Goal: Task Accomplishment & Management: Use online tool/utility

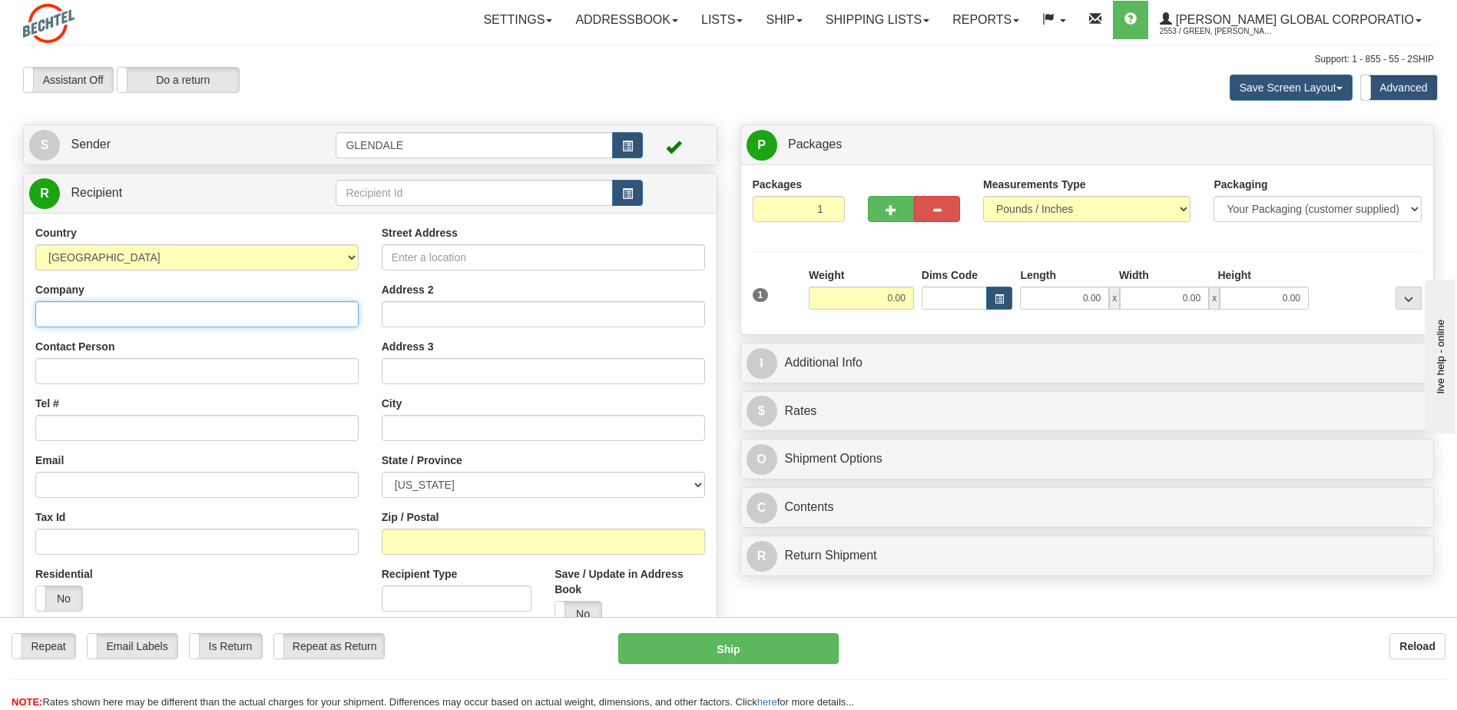
click at [316, 310] on input "Company" at bounding box center [196, 314] width 323 height 26
click at [419, 260] on input "Street Address" at bounding box center [543, 257] width 323 height 26
type input "[STREET_ADDRESS]"
click at [426, 310] on input "Address 2" at bounding box center [543, 314] width 323 height 26
type input "Suite 3088"
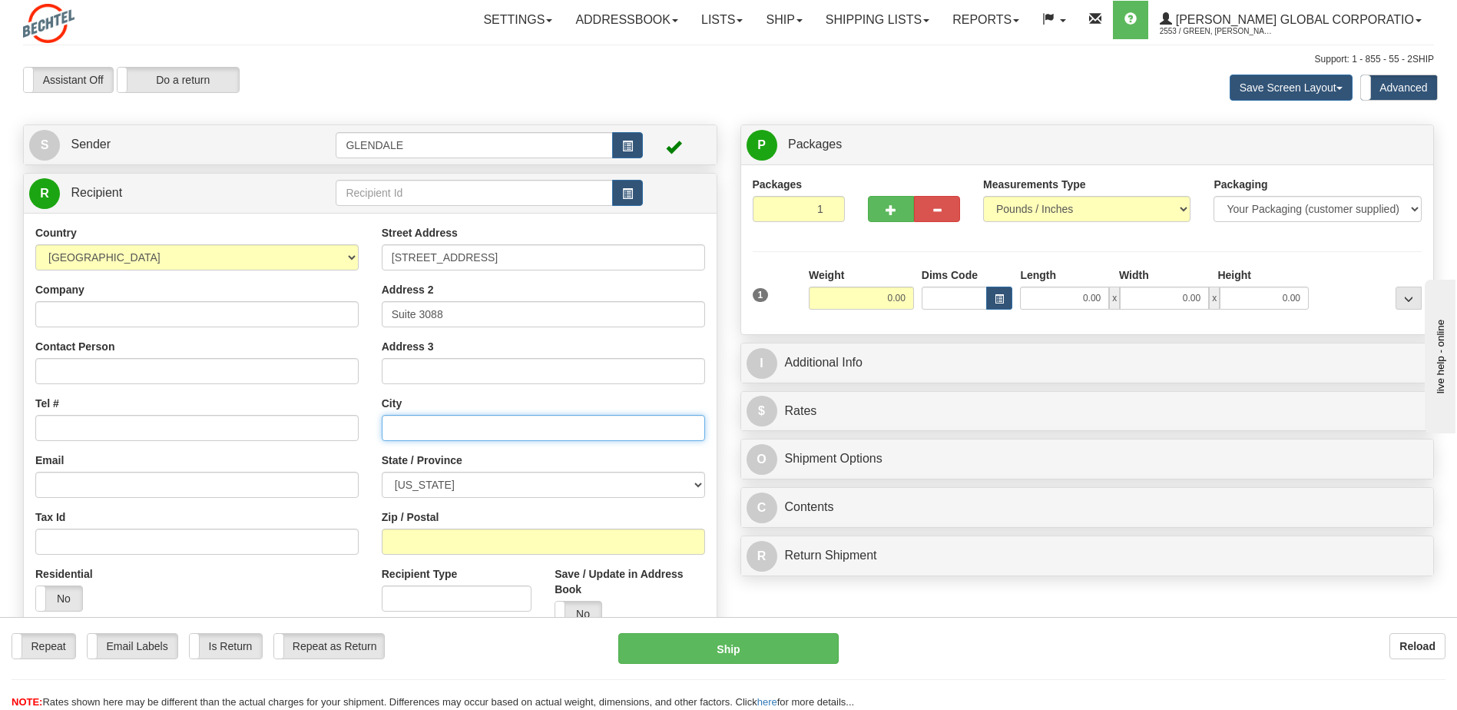
click at [430, 422] on input "text" at bounding box center [543, 428] width 323 height 26
type input "[GEOGRAPHIC_DATA]"
click at [442, 475] on select "[US_STATE] [US_STATE] [US_STATE] [US_STATE] Armed Forces America Armed Forces E…" at bounding box center [543, 485] width 323 height 26
select select "CA"
click at [382, 472] on select "[US_STATE] [US_STATE] [US_STATE] [US_STATE] Armed Forces America Armed Forces E…" at bounding box center [543, 485] width 323 height 26
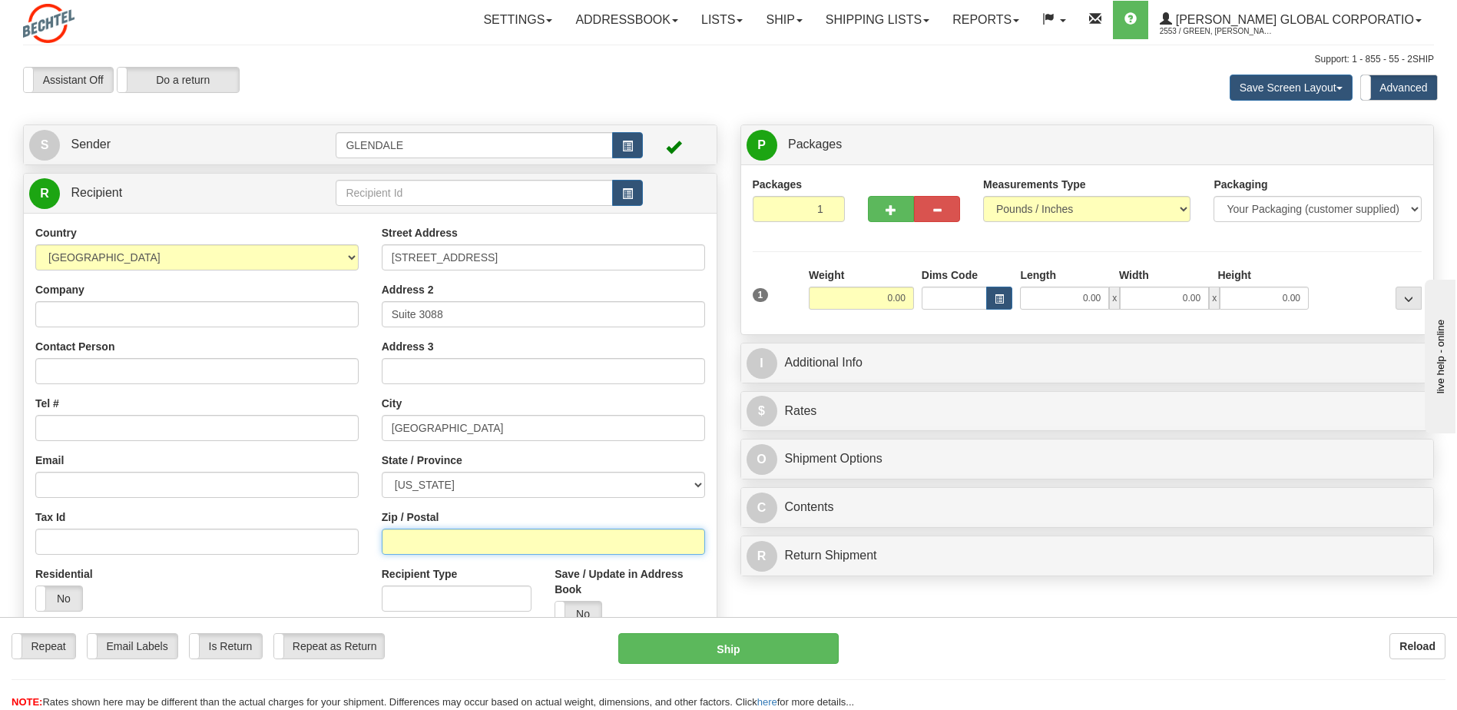
click at [464, 540] on input "Zip / Postal" at bounding box center [543, 541] width 323 height 26
type input "90017"
click at [123, 308] on input "Company" at bounding box center [196, 314] width 323 height 26
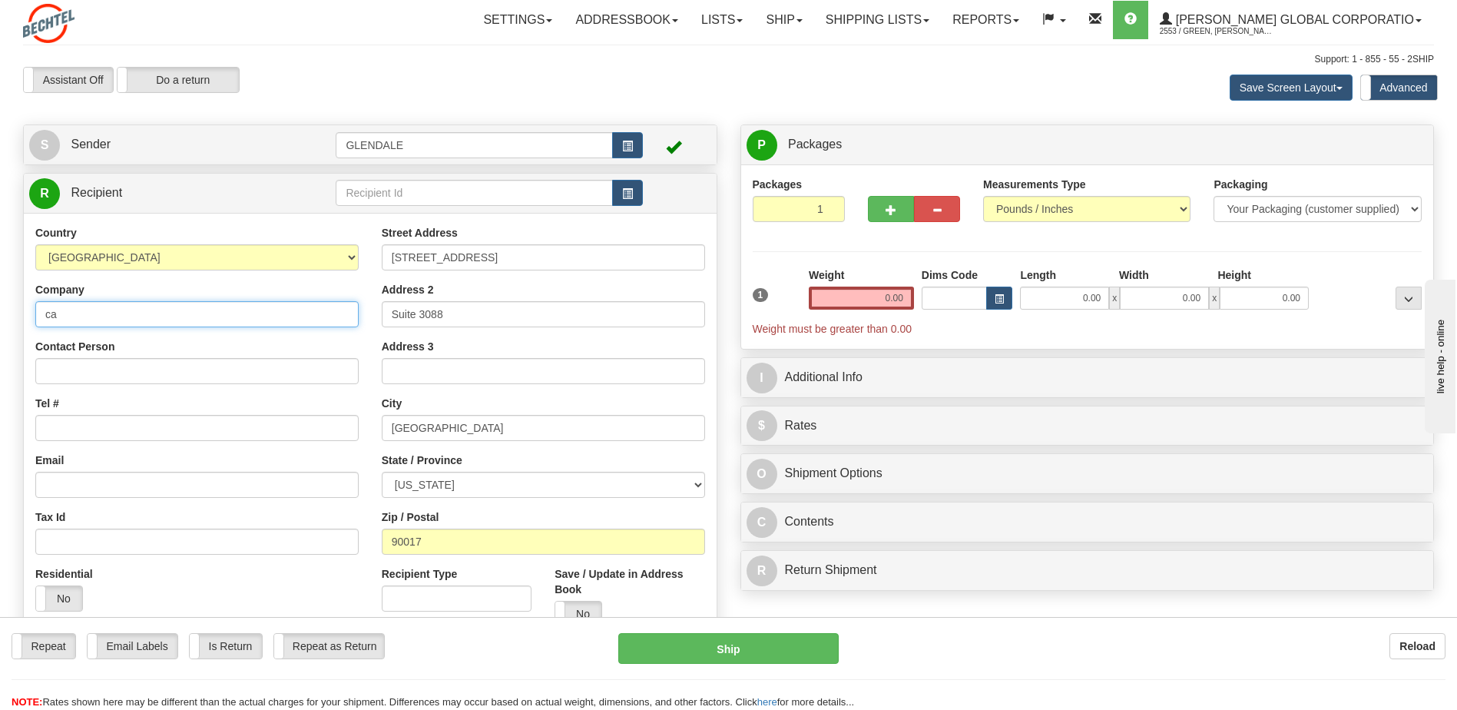
type input "c"
click at [243, 314] on input "Company" at bounding box center [196, 314] width 323 height 26
type input "Colliers"
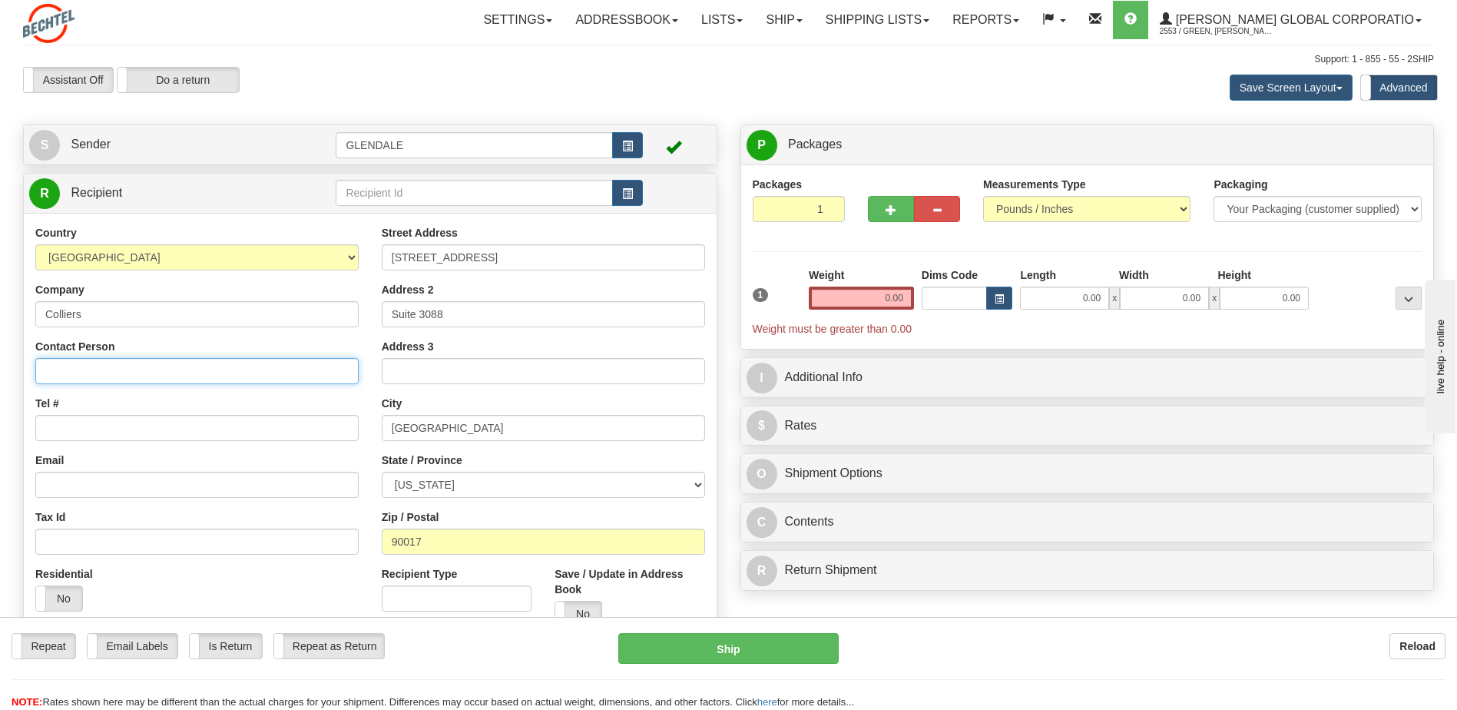
click at [237, 359] on input "Contact Person" at bounding box center [196, 371] width 323 height 26
type input "[PERSON_NAME]"
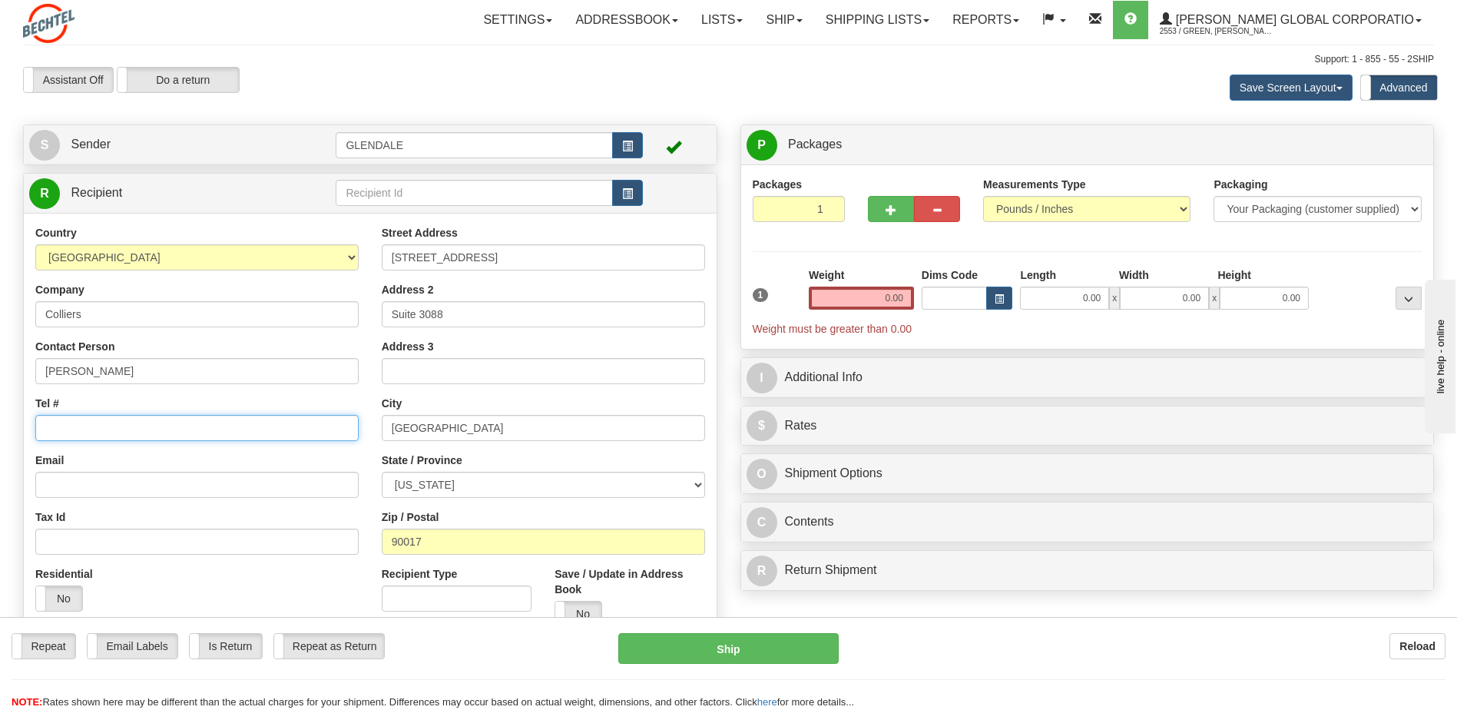
click at [235, 434] on input "Tel #" at bounding box center [196, 428] width 323 height 26
type input "2136142313"
click at [238, 485] on input "Email" at bounding box center [196, 485] width 323 height 26
type input "[EMAIL_ADDRESS][DOMAIN_NAME]"
click at [573, 499] on div "Street Address [STREET_ADDRESS] Address 2 Suite 3088 Address 3 City [GEOGRAPHIC…" at bounding box center [543, 431] width 346 height 413
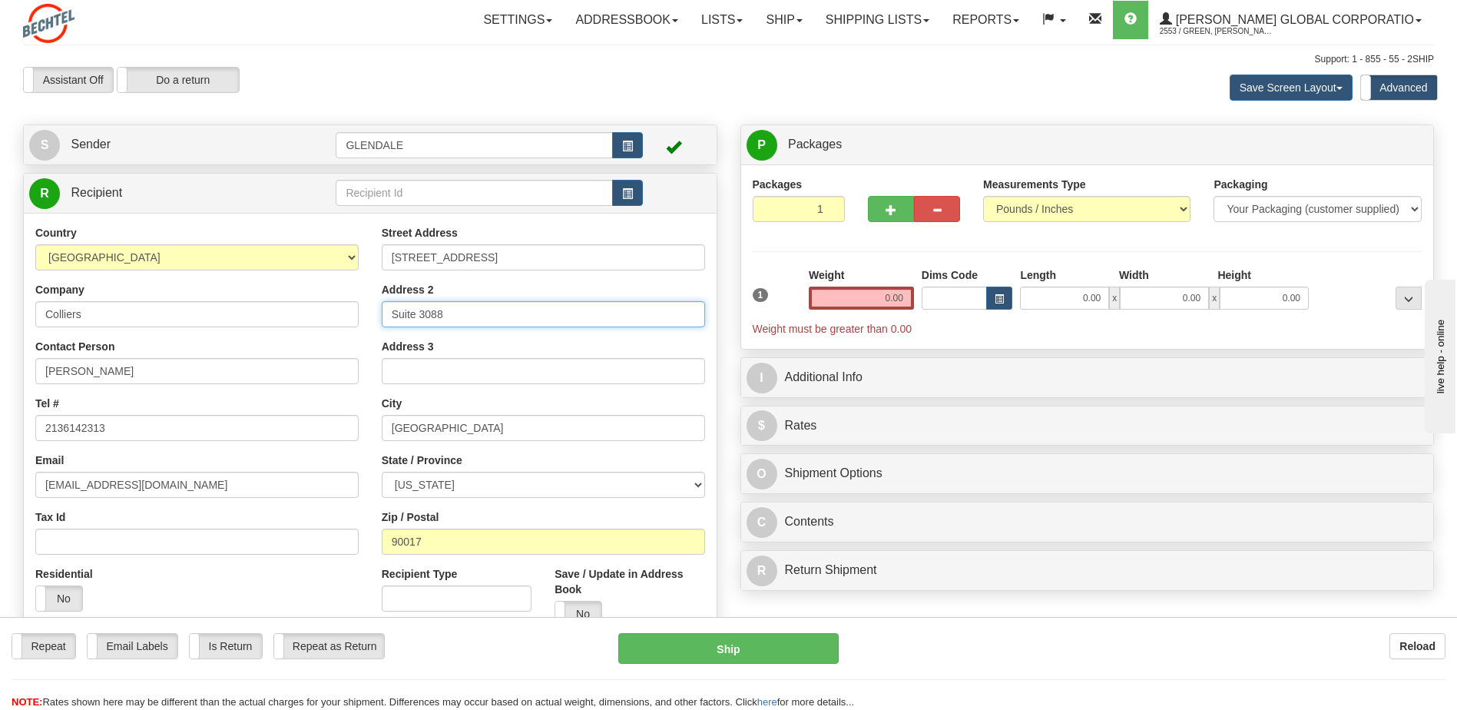
click at [477, 313] on input "Suite 3088" at bounding box center [543, 314] width 323 height 26
type input "Suite 4840"
click at [477, 350] on div "Address 3" at bounding box center [543, 361] width 323 height 45
click at [909, 301] on input "0.00" at bounding box center [861, 297] width 105 height 23
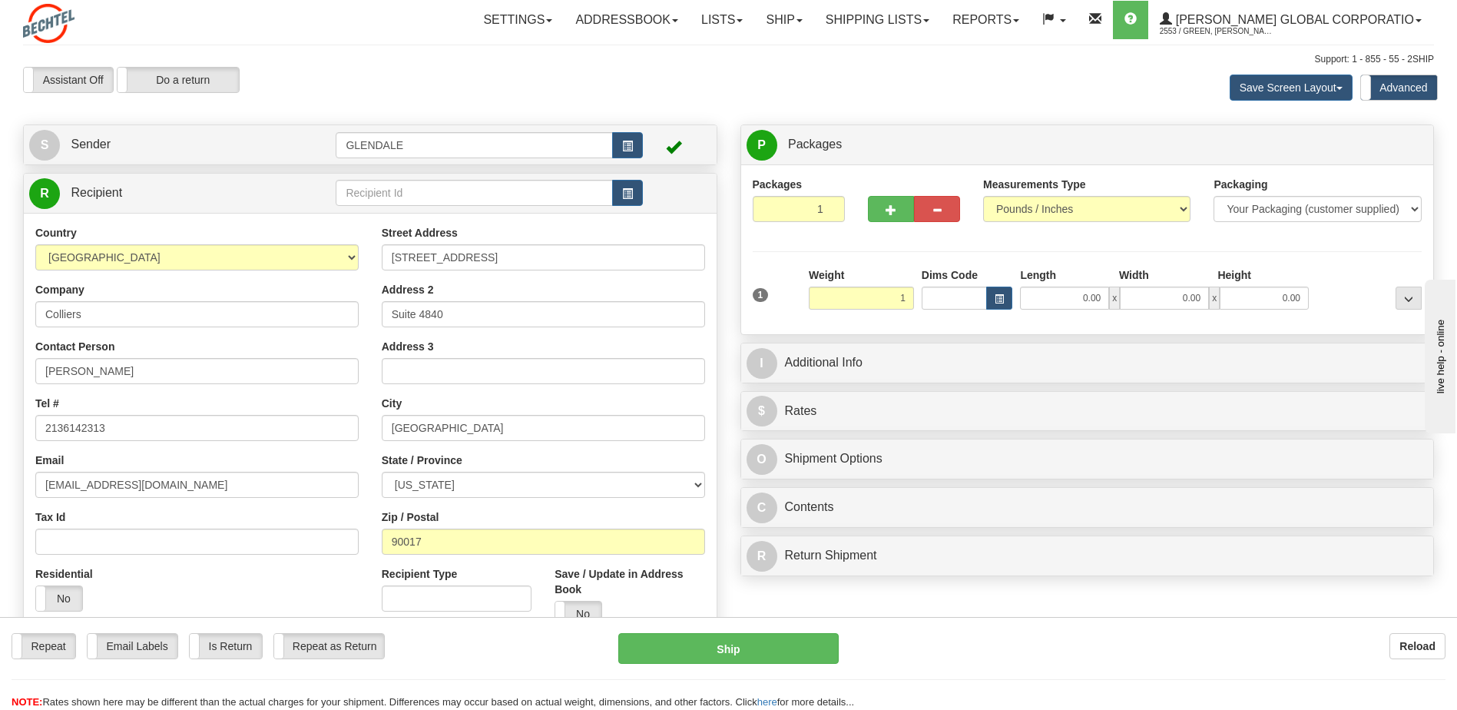
type input "1.00"
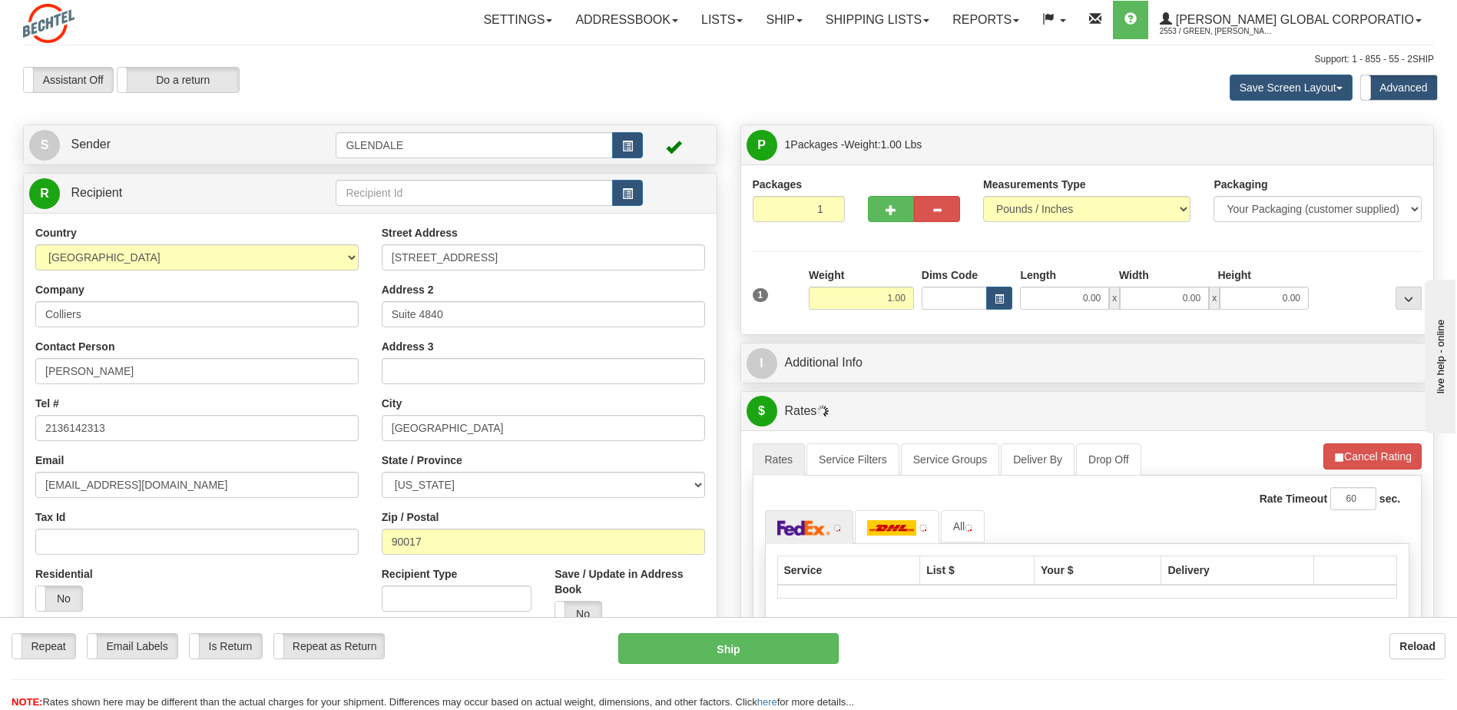
click at [978, 380] on div "I Additional Info" at bounding box center [1087, 362] width 693 height 39
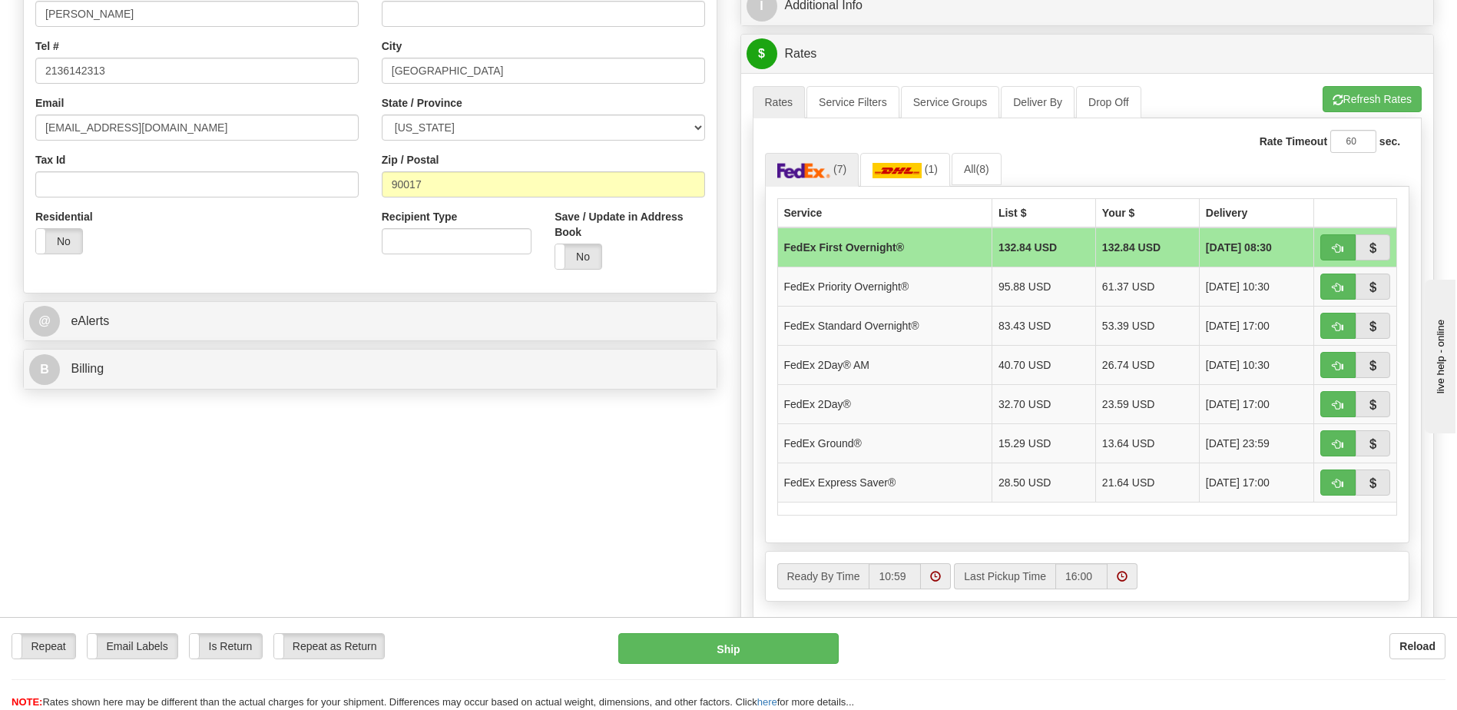
scroll to position [384, 0]
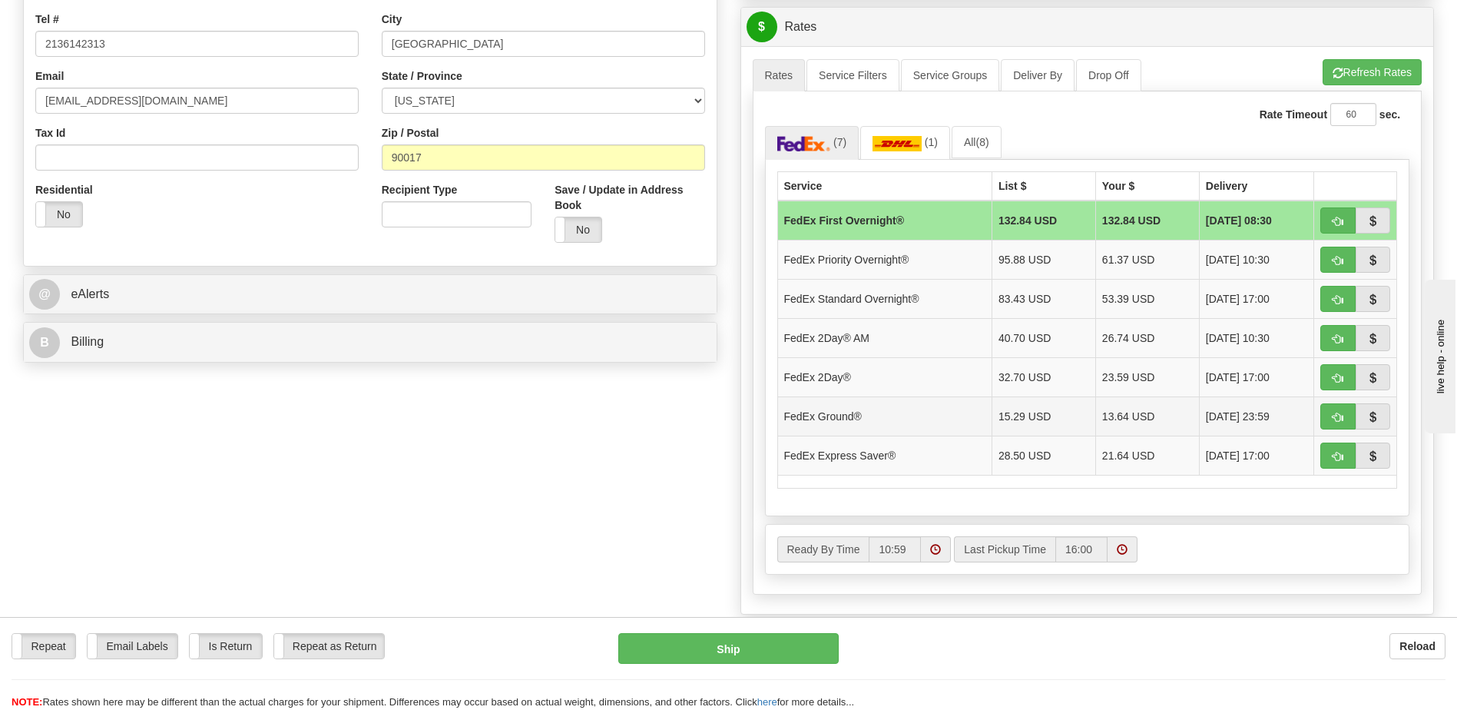
click at [967, 425] on td "FedEx Ground®" at bounding box center [884, 415] width 214 height 39
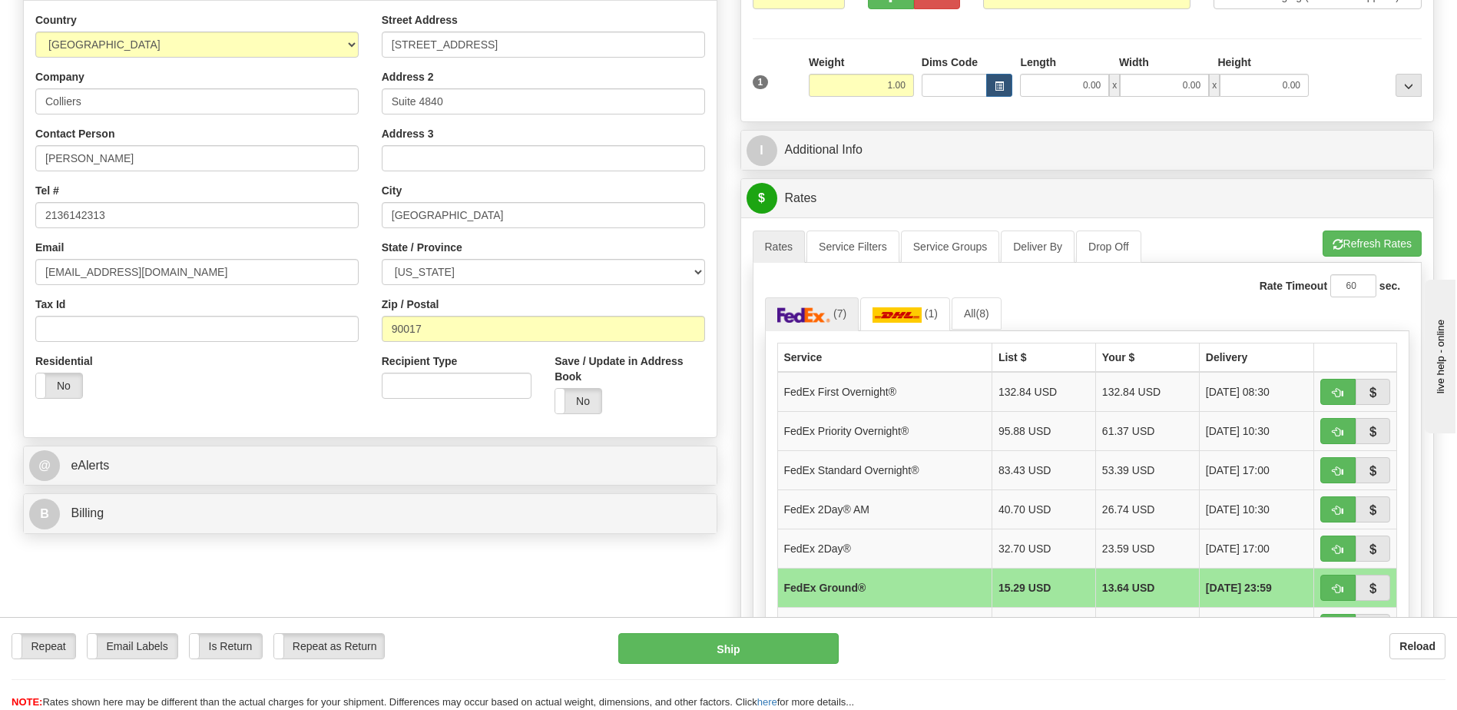
scroll to position [154, 0]
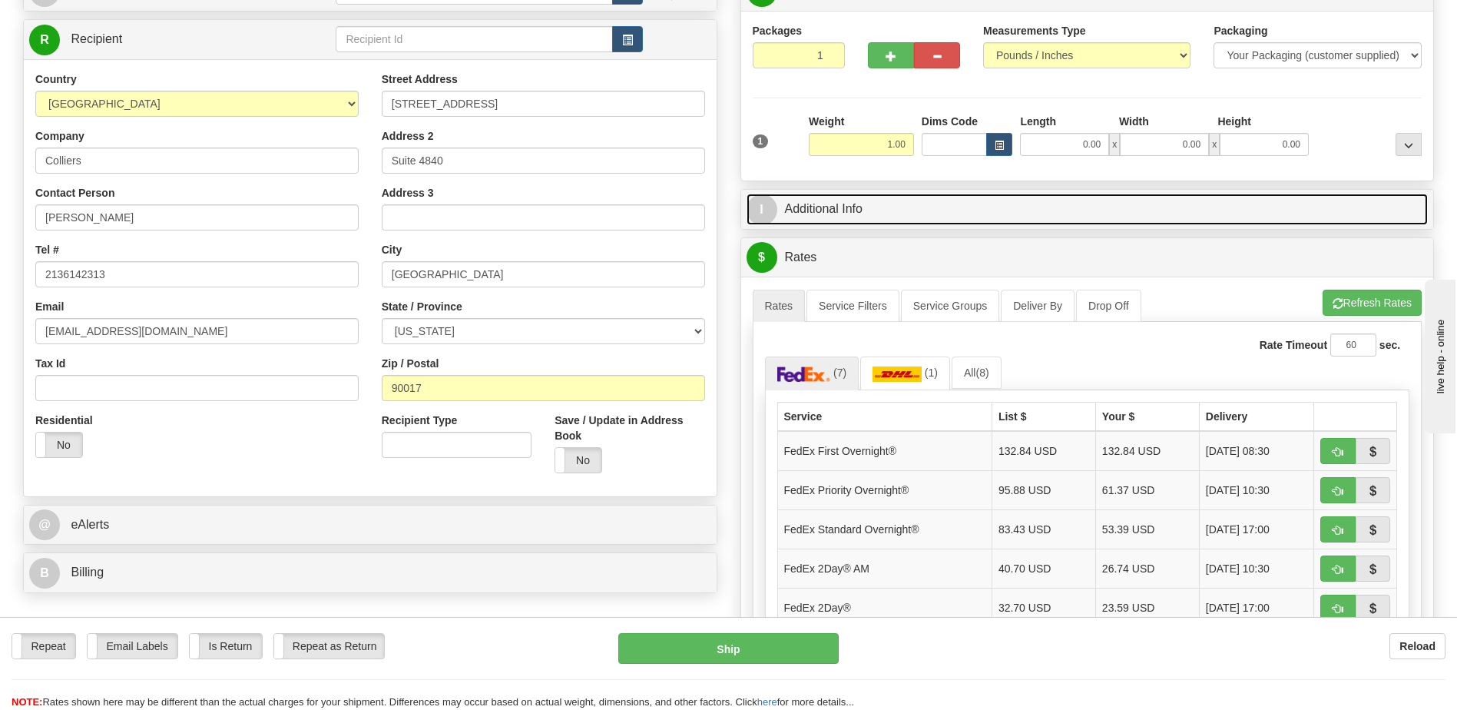
click at [846, 214] on link "I Additional Info" at bounding box center [1088, 209] width 682 height 31
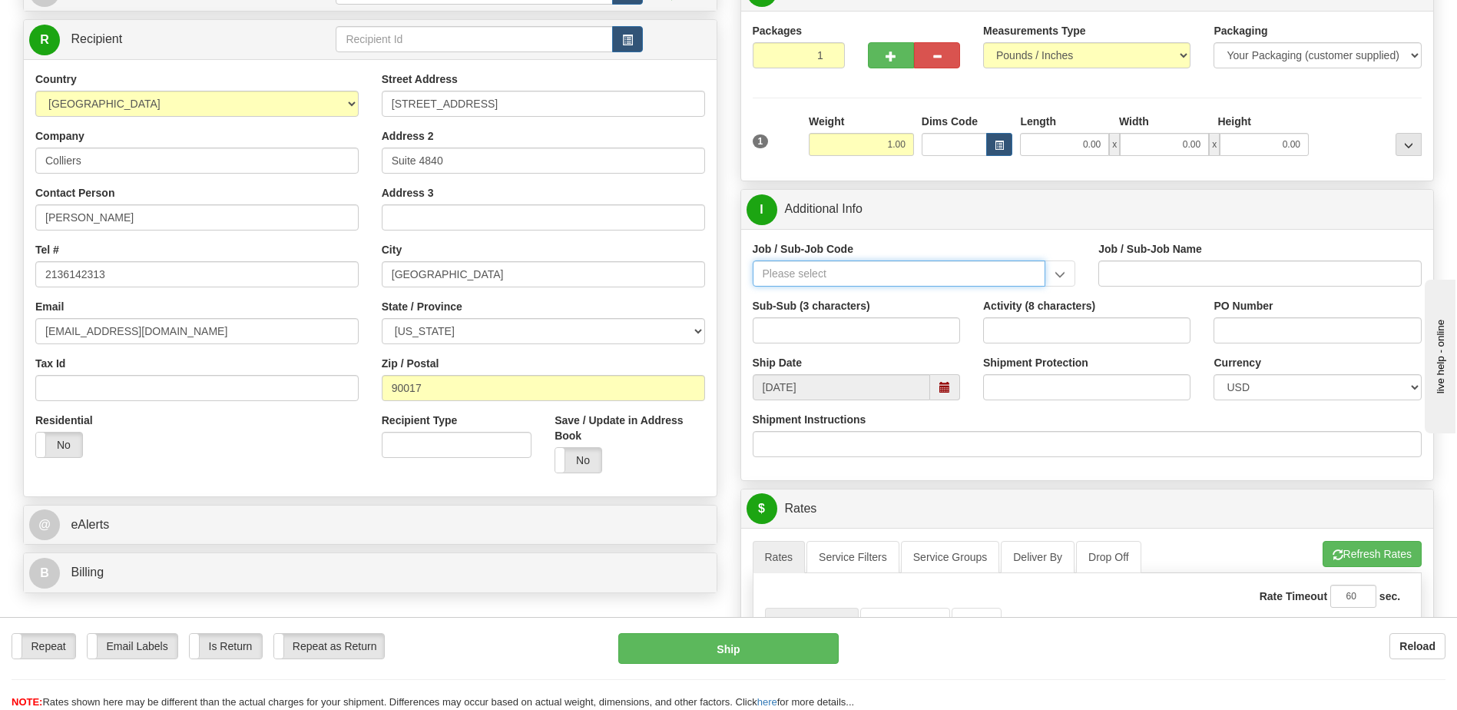
click at [911, 279] on input "Job / Sub-Job Code" at bounding box center [899, 273] width 293 height 26
click at [895, 295] on div "55997-100" at bounding box center [896, 297] width 278 height 17
type input "55997-100"
type input "[US_STATE] BASIC BD - BASIC BD"
type input "55997-100"
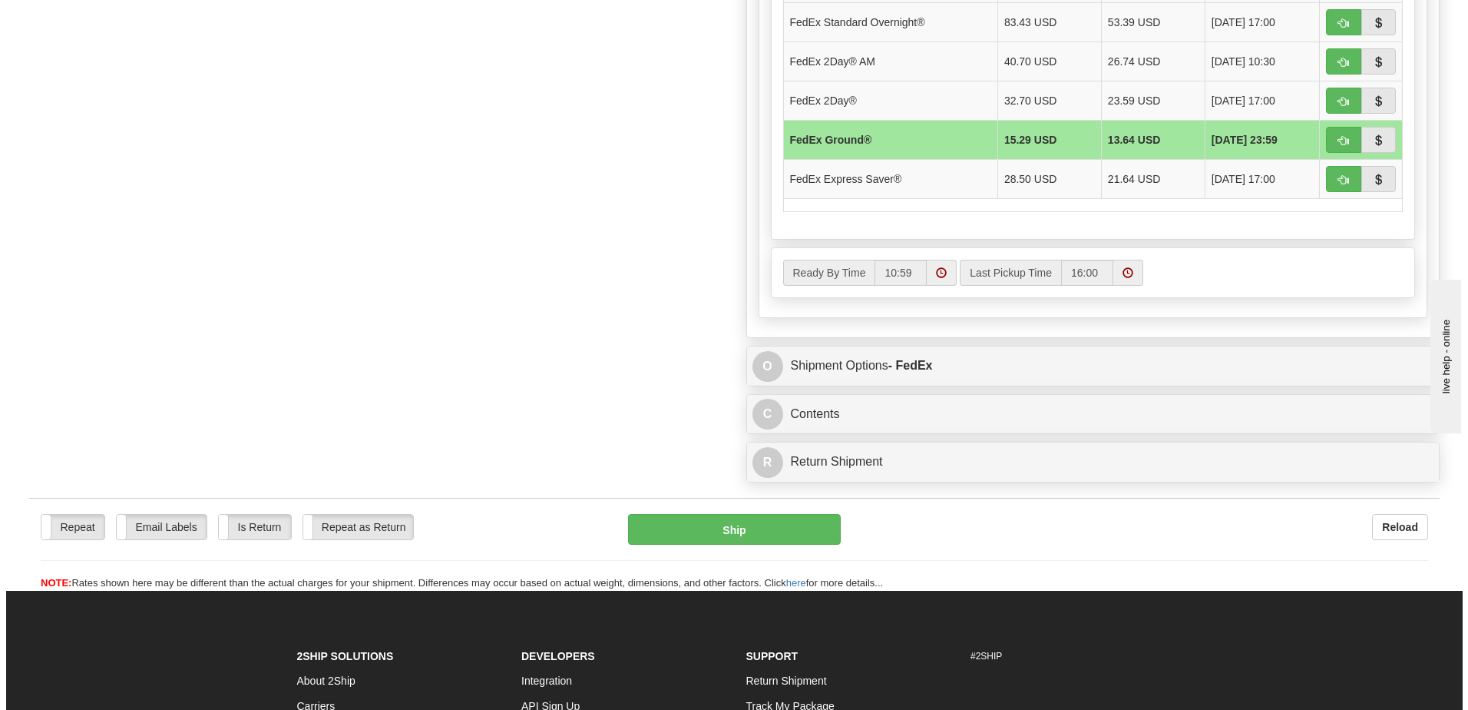
scroll to position [922, 0]
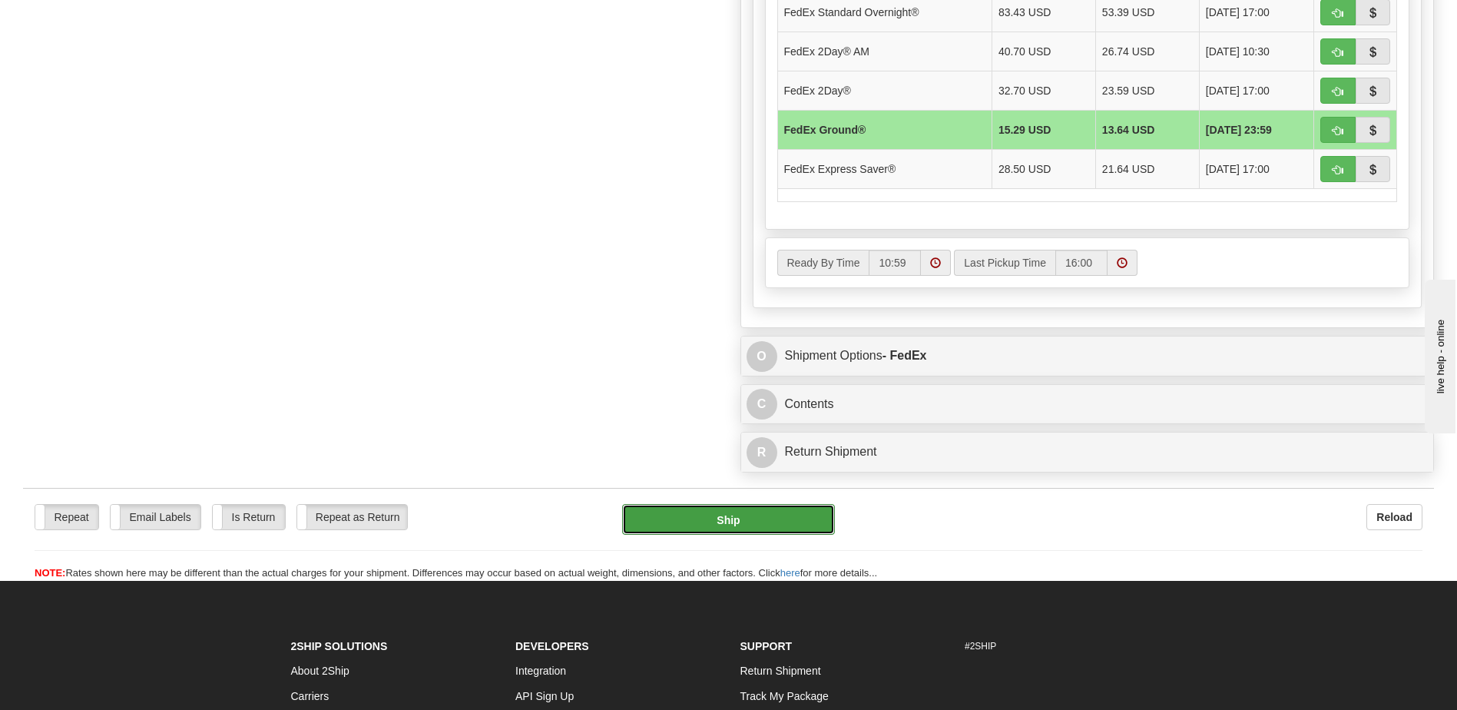
click at [723, 524] on button "Ship" at bounding box center [728, 519] width 212 height 31
type input "92"
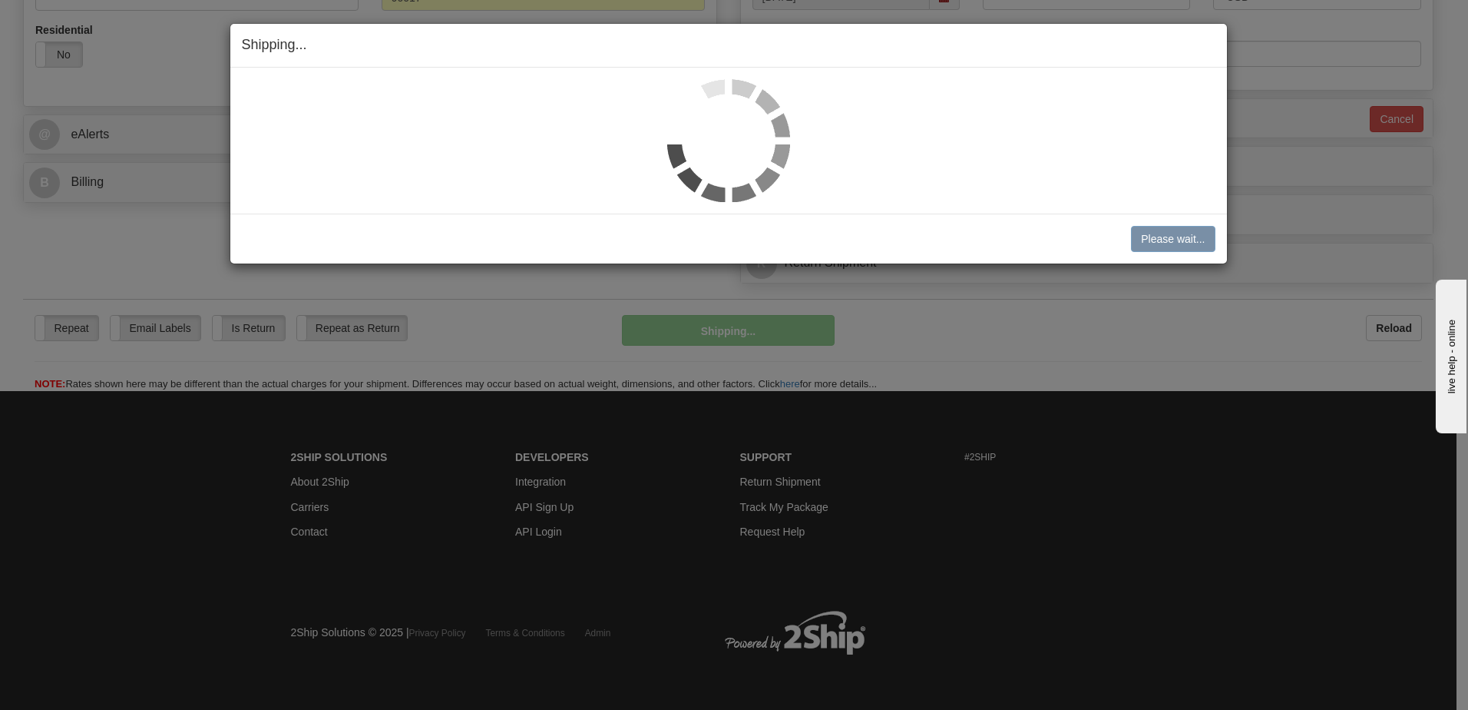
scroll to position [544, 0]
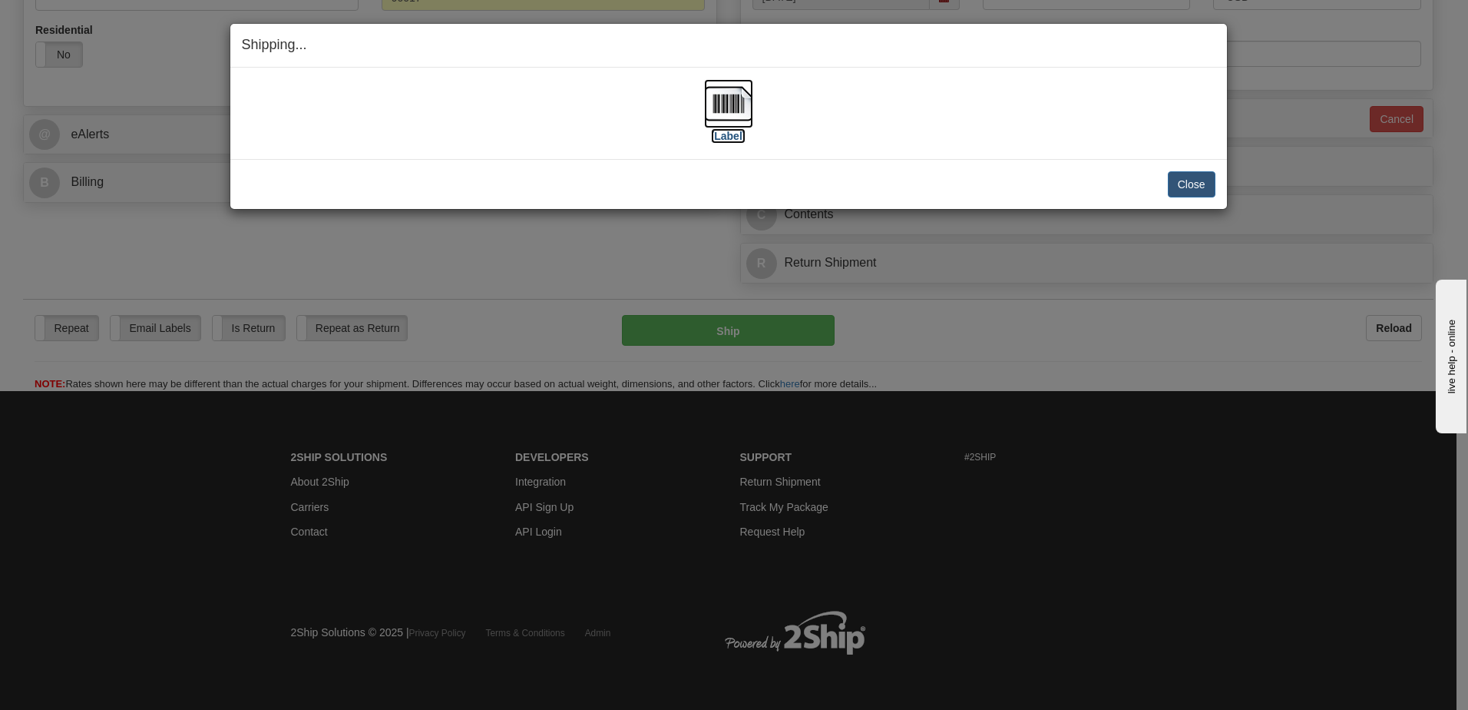
click at [728, 126] on img at bounding box center [728, 103] width 49 height 49
